Goal: Find specific page/section

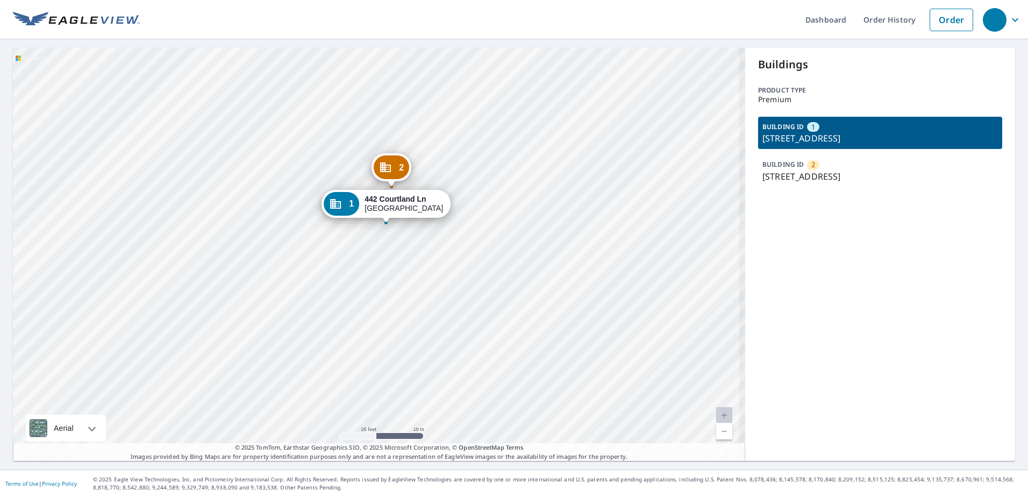
click at [853, 178] on p "446 Courtland Ln, Pickerington, OH, 43147" at bounding box center [879, 176] width 235 height 13
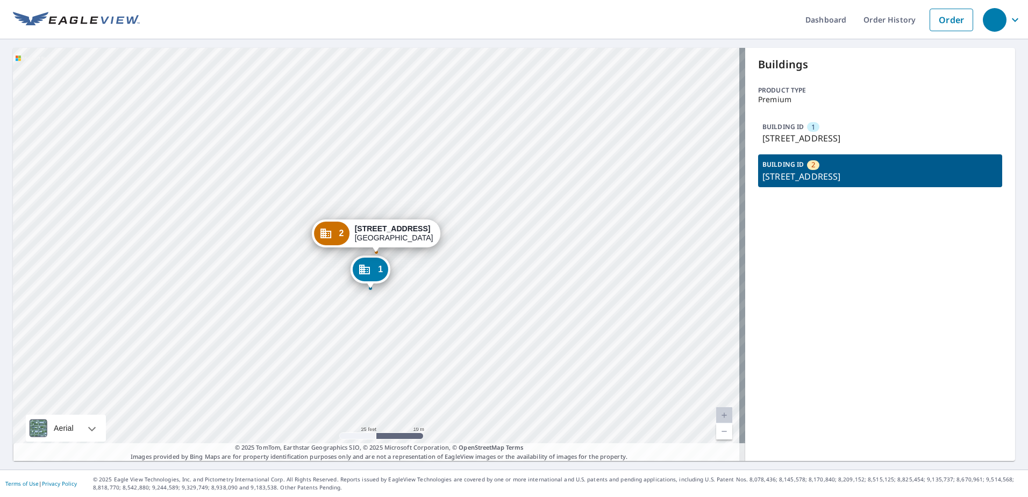
click at [820, 141] on p "442 Courtland Ln, Pickerington, OH, 43147" at bounding box center [879, 138] width 235 height 13
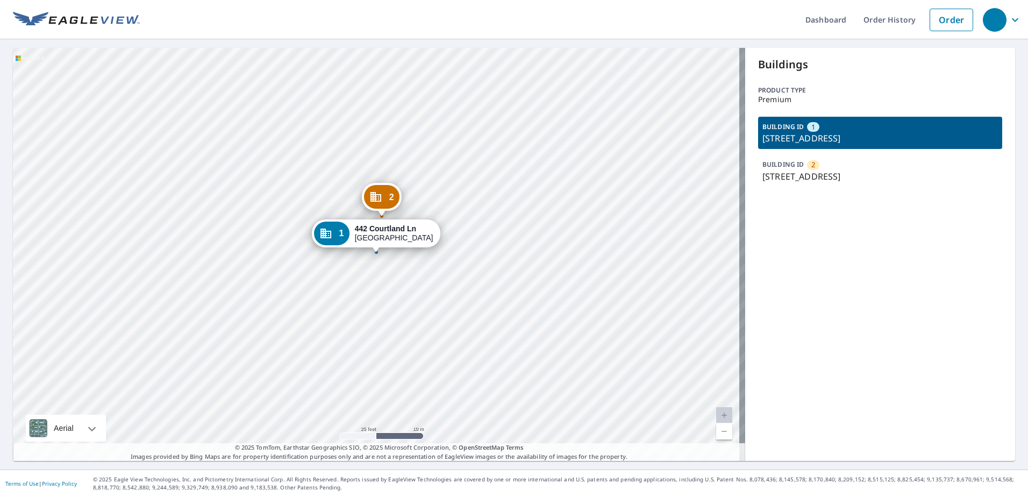
click at [840, 159] on div "BUILDING ID 2 446 Courtland Ln, Pickerington, OH, 43147" at bounding box center [880, 170] width 244 height 32
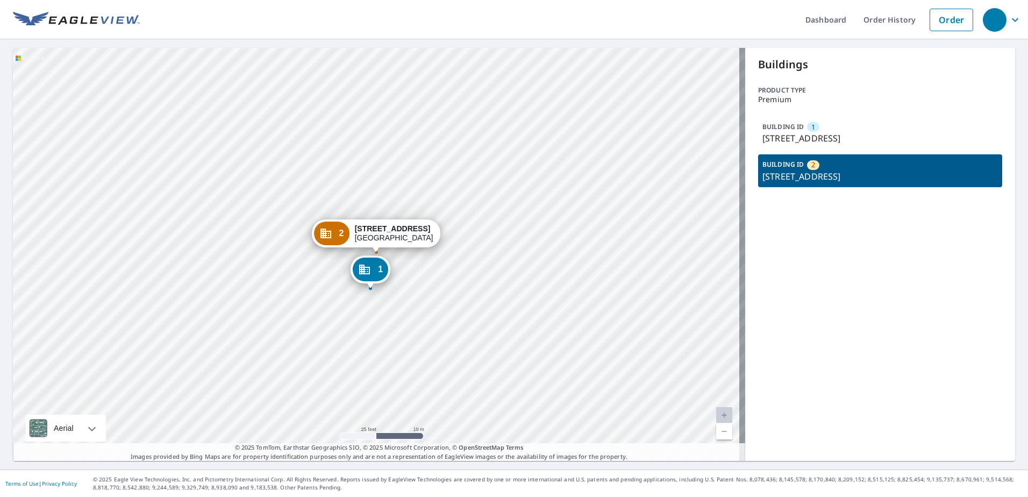
click at [844, 136] on p "442 Courtland Ln, Pickerington, OH, 43147" at bounding box center [879, 138] width 235 height 13
